Goal: Task Accomplishment & Management: Manage account settings

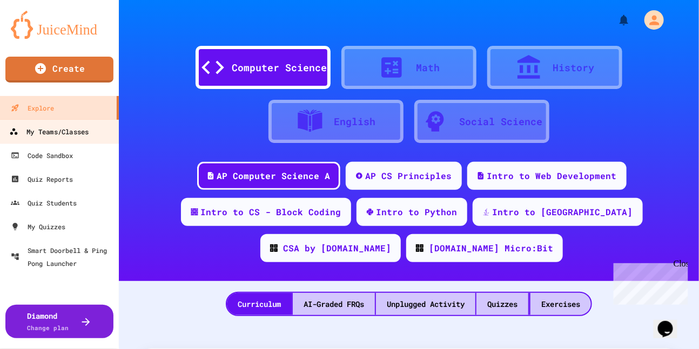
click at [58, 134] on div "My Teams/Classes" at bounding box center [48, 131] width 79 height 13
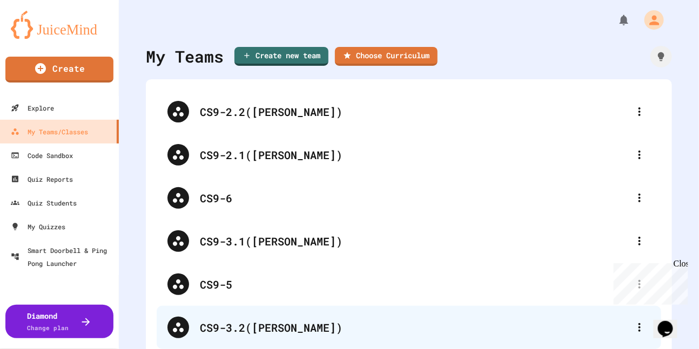
click at [249, 331] on div "CS9-3.2([PERSON_NAME])" at bounding box center [414, 328] width 429 height 16
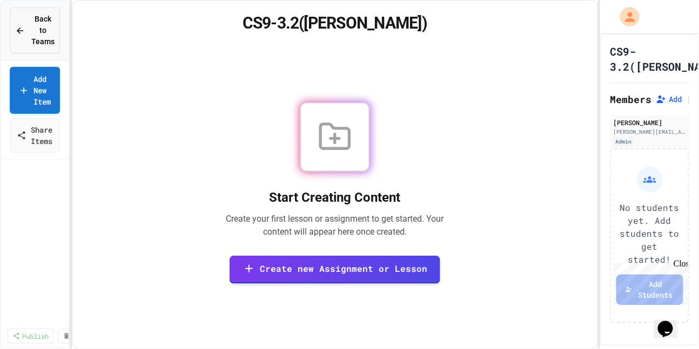
click at [18, 13] on div "Back to Teams" at bounding box center [34, 30] width 39 height 34
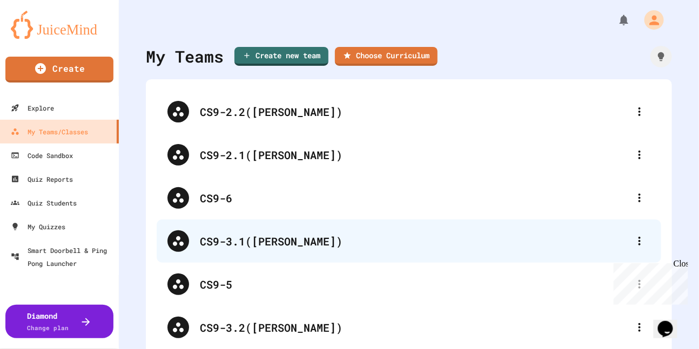
click at [276, 240] on div "CS9-3.1([PERSON_NAME])" at bounding box center [414, 241] width 429 height 16
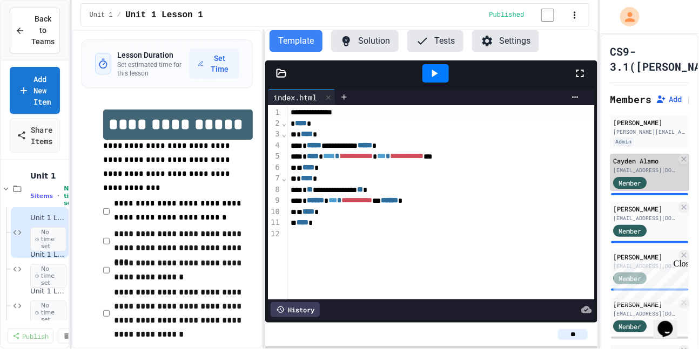
click at [628, 174] on div "Cayden Alamo [EMAIL_ADDRESS][DOMAIN_NAME] Member" at bounding box center [649, 172] width 79 height 37
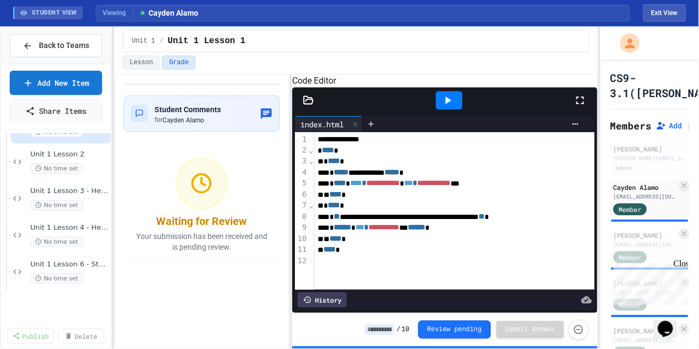
scroll to position [46, 0]
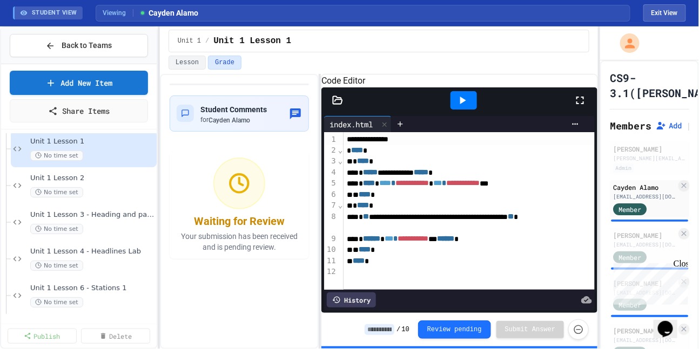
click at [170, 222] on div "**********" at bounding box center [349, 187] width 699 height 323
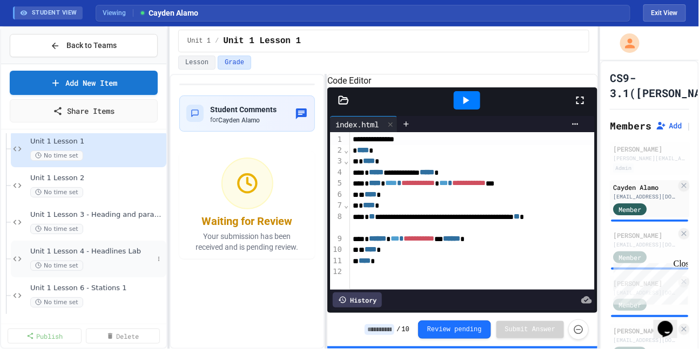
click at [107, 262] on div "No time set" at bounding box center [91, 266] width 123 height 10
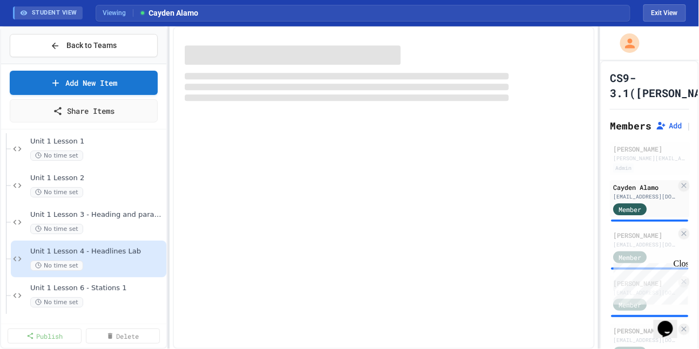
scroll to position [33, 0]
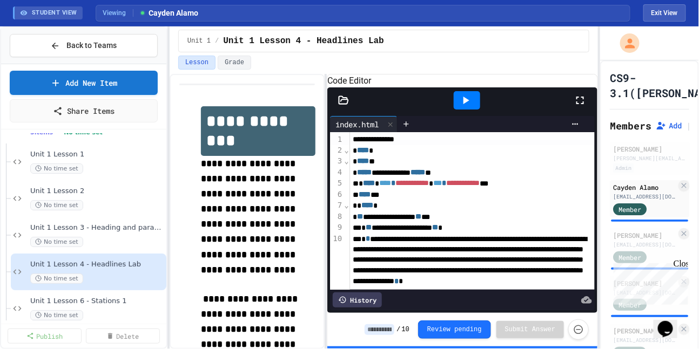
click at [464, 104] on icon at bounding box center [466, 101] width 6 height 8
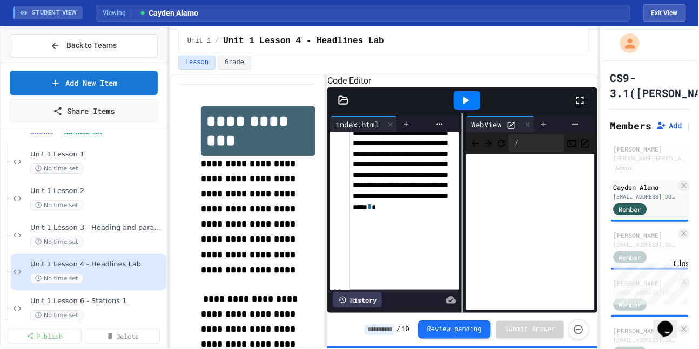
scroll to position [227, 0]
